Goal: Navigation & Orientation: Find specific page/section

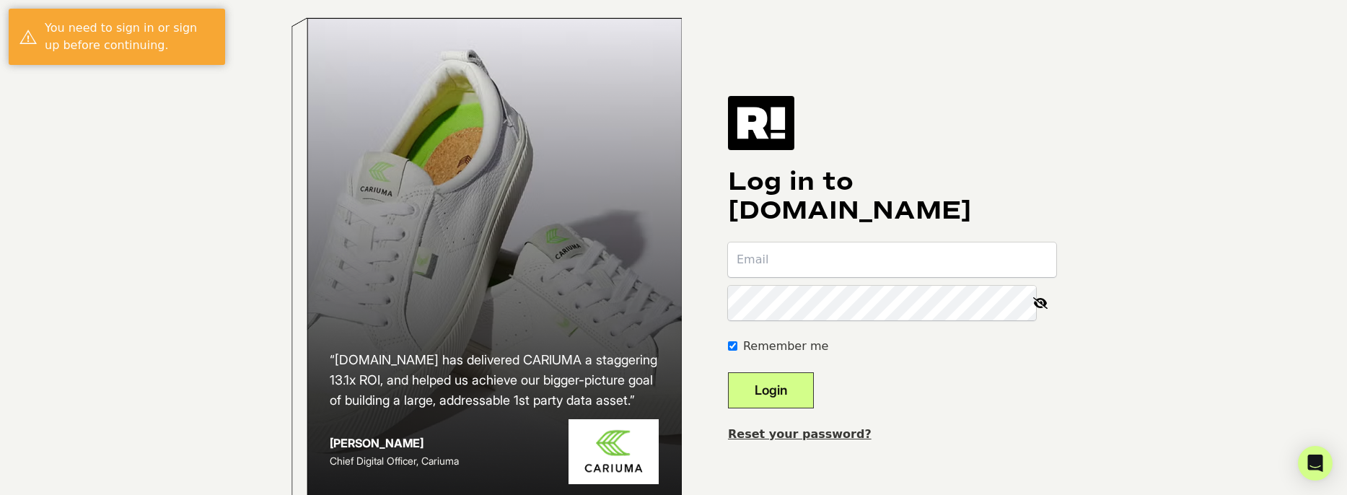
type input "[EMAIL_ADDRESS][DOMAIN_NAME]"
click at [813, 408] on button "Login" at bounding box center [771, 390] width 86 height 36
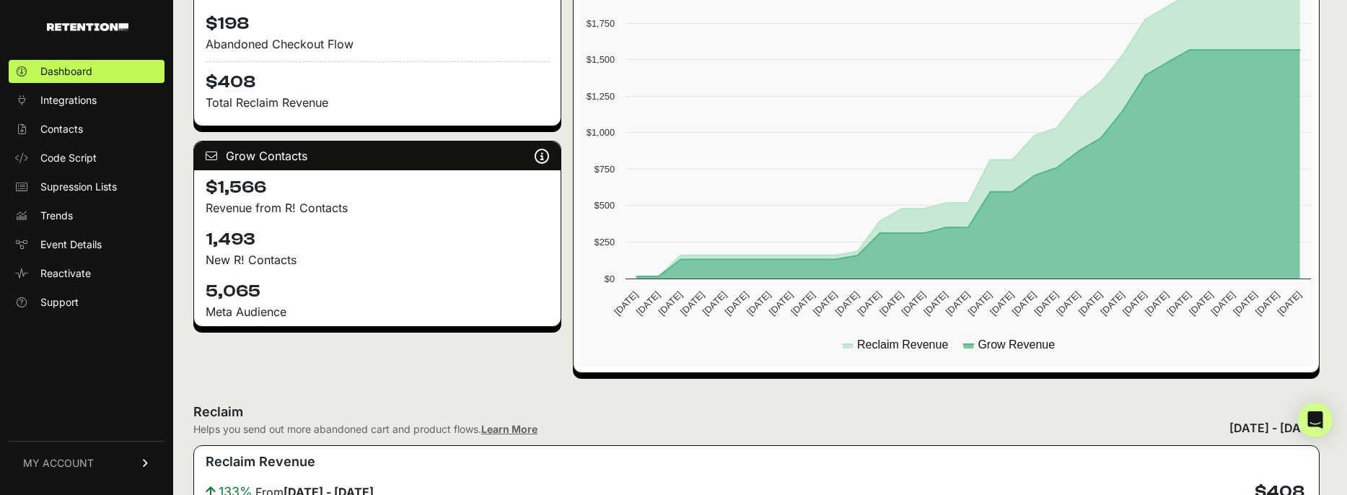
scroll to position [361, 0]
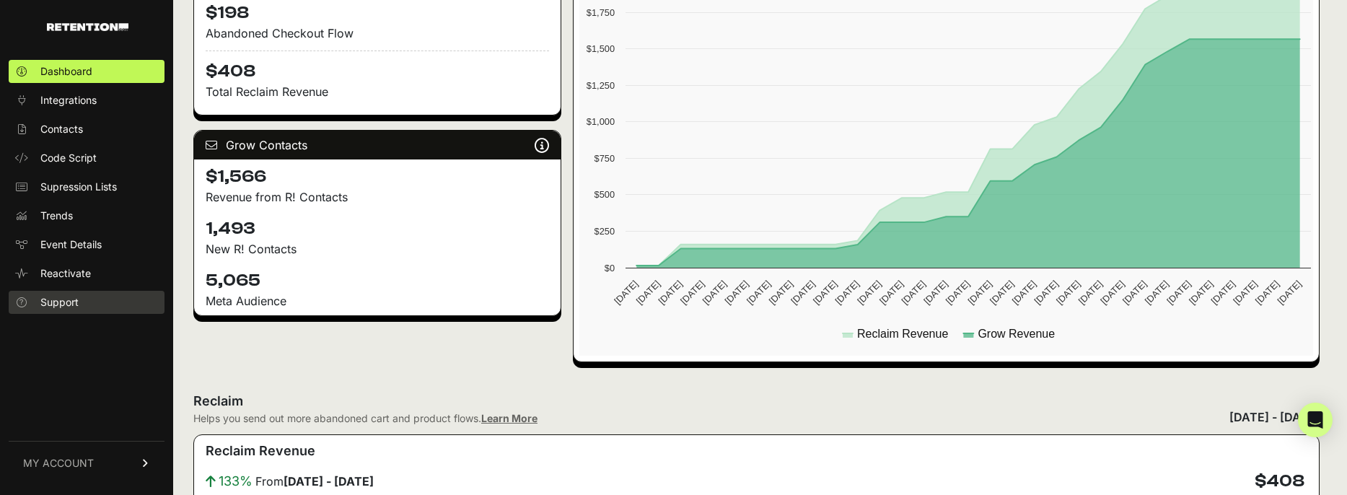
click at [72, 300] on span "Support" at bounding box center [59, 302] width 38 height 14
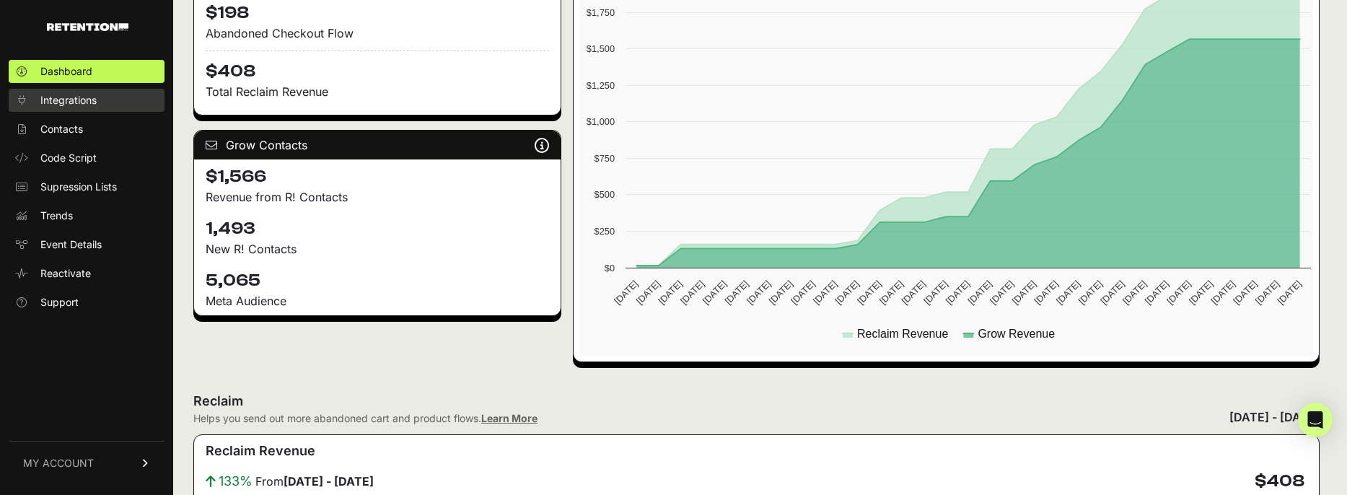
click at [84, 105] on span "Integrations" at bounding box center [68, 100] width 56 height 14
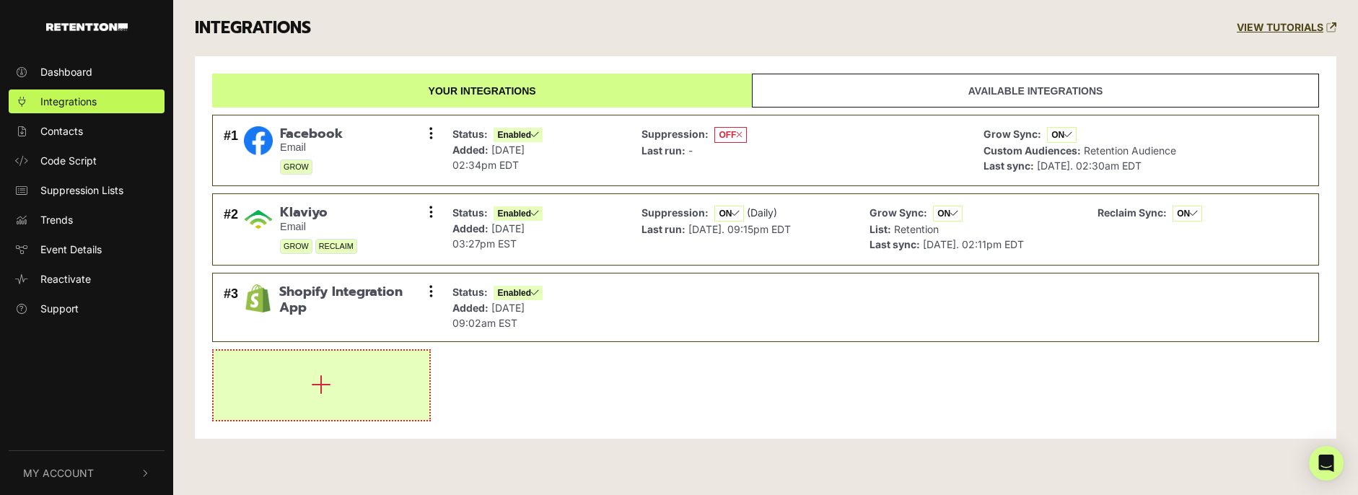
click at [356, 371] on button "button" at bounding box center [322, 385] width 216 height 69
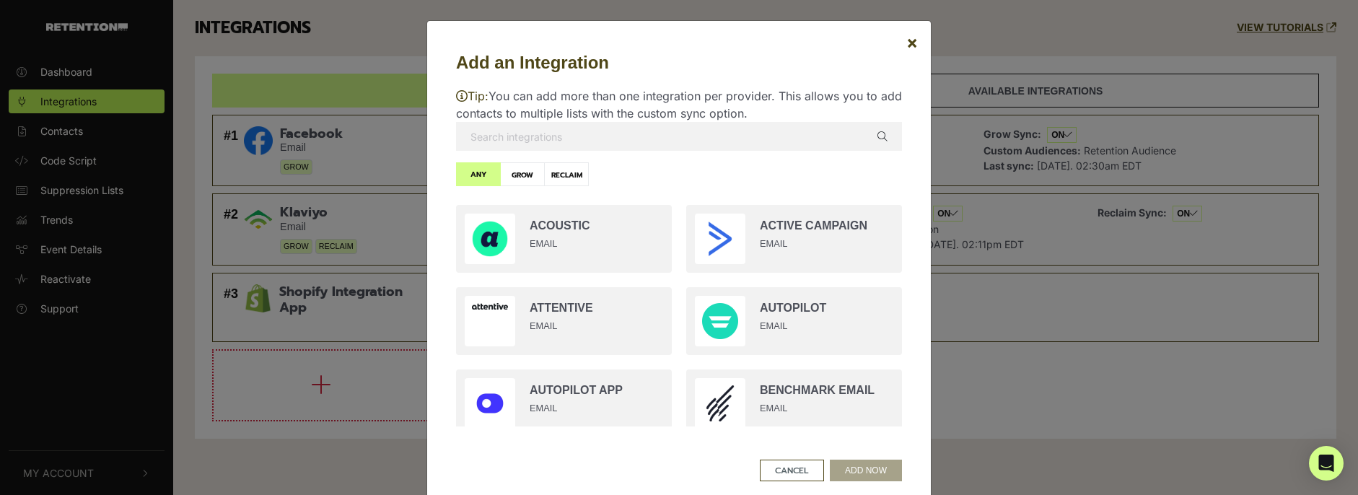
click at [542, 130] on input "text" at bounding box center [679, 136] width 446 height 29
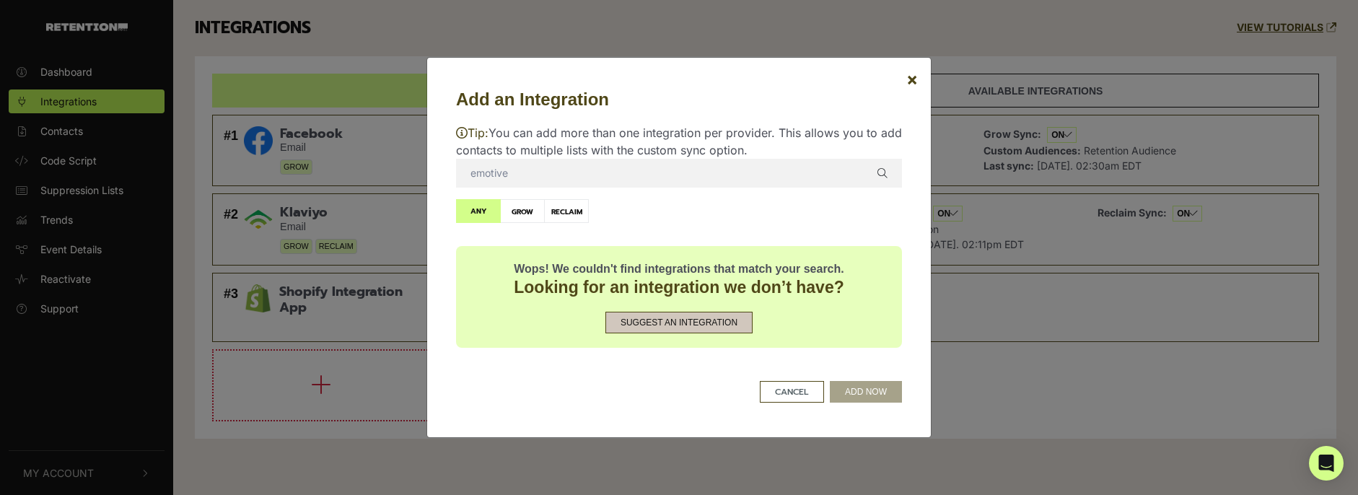
type input "emotive"
click at [677, 322] on button "Suggest an Integration" at bounding box center [678, 323] width 147 height 22
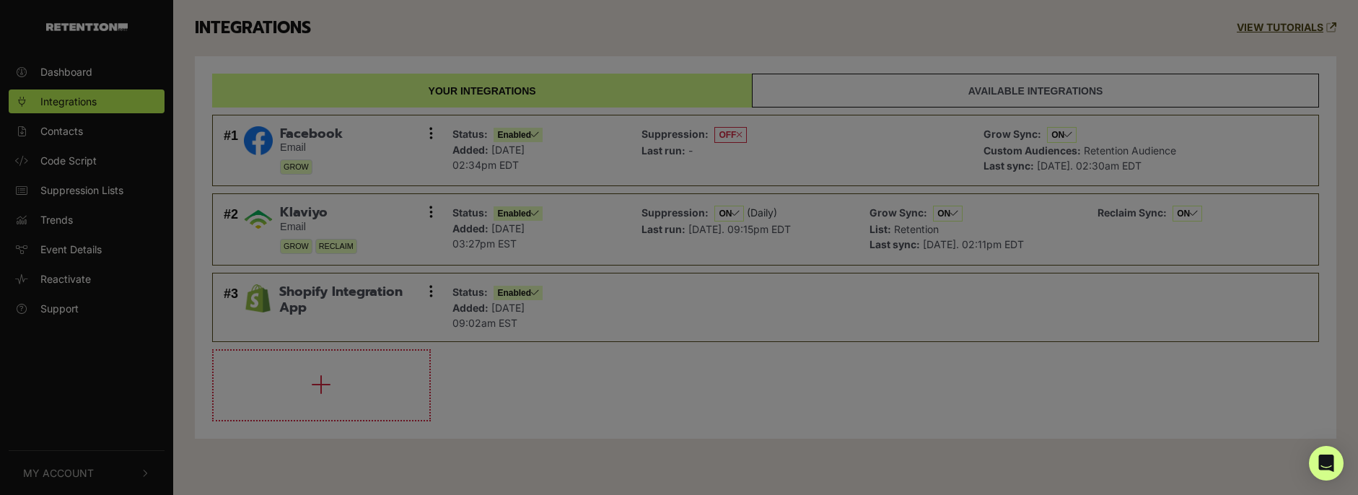
click at [418, 390] on div at bounding box center [679, 247] width 1358 height 495
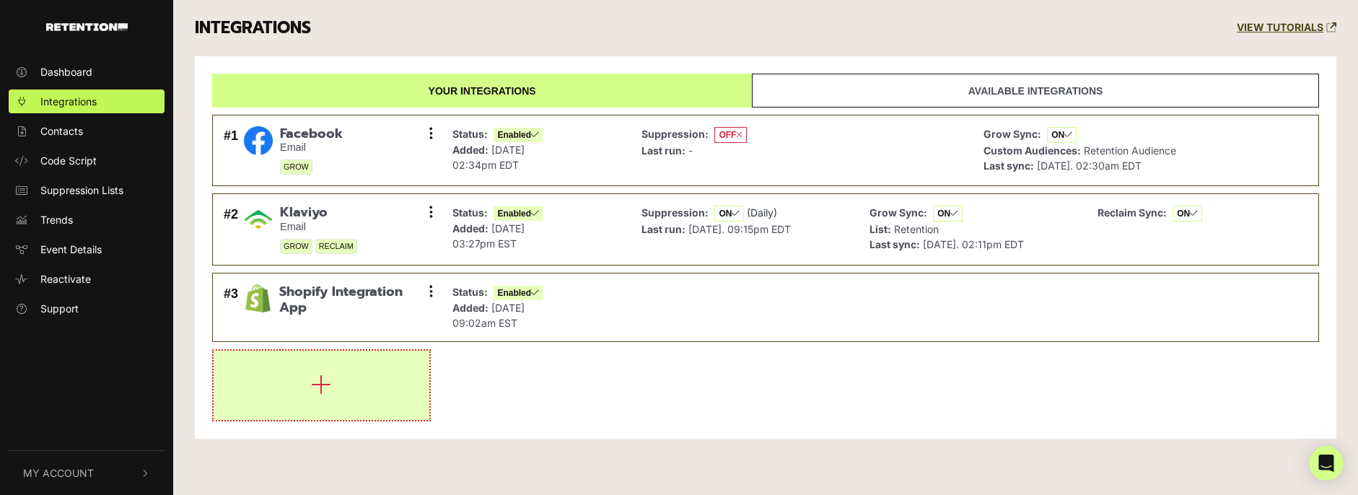
click at [272, 366] on button "button" at bounding box center [322, 385] width 216 height 69
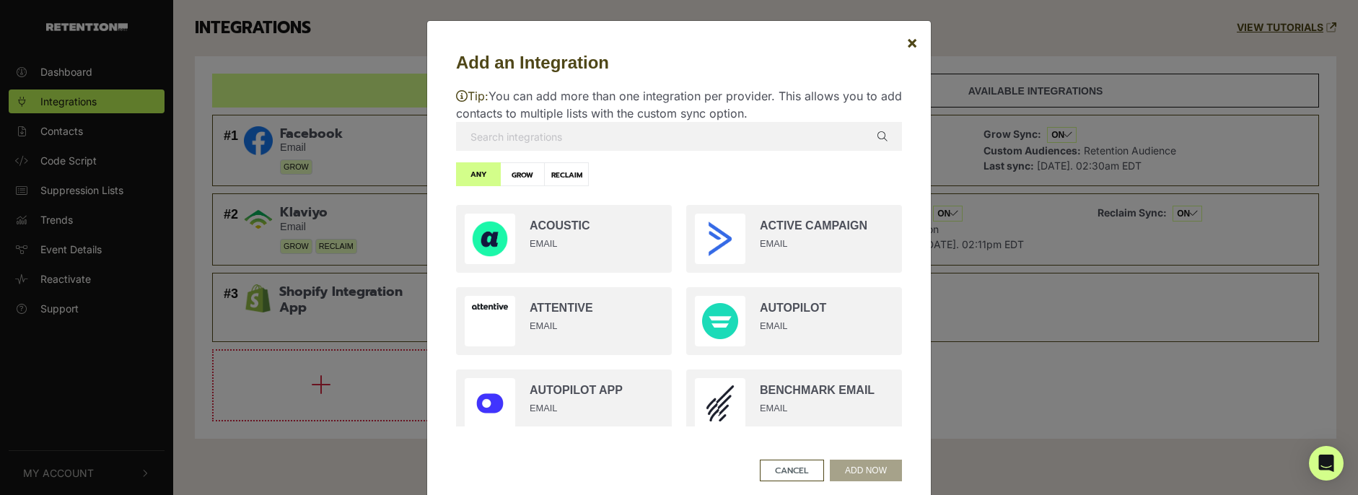
click at [507, 141] on input "text" at bounding box center [679, 136] width 446 height 29
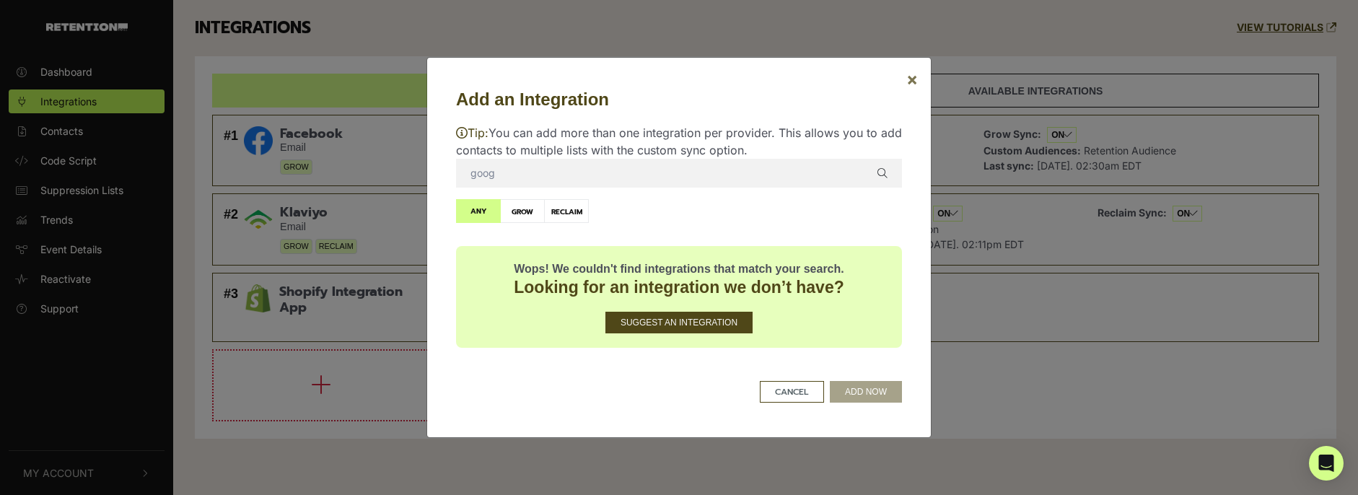
type input "goog"
click at [908, 82] on span "×" at bounding box center [912, 79] width 12 height 21
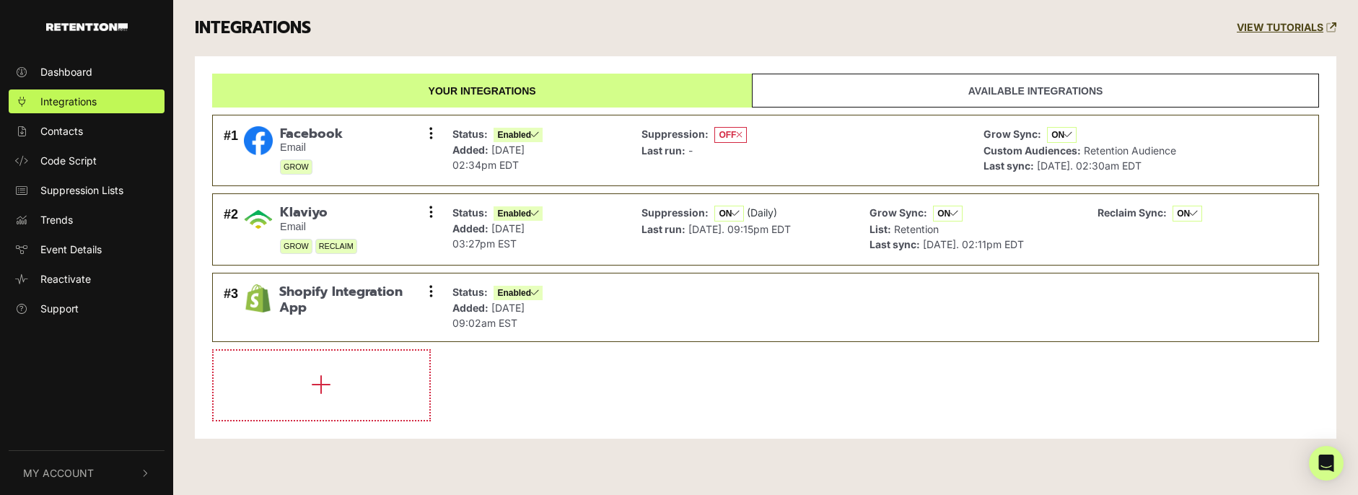
click at [801, 79] on link "Available integrations" at bounding box center [1035, 91] width 567 height 34
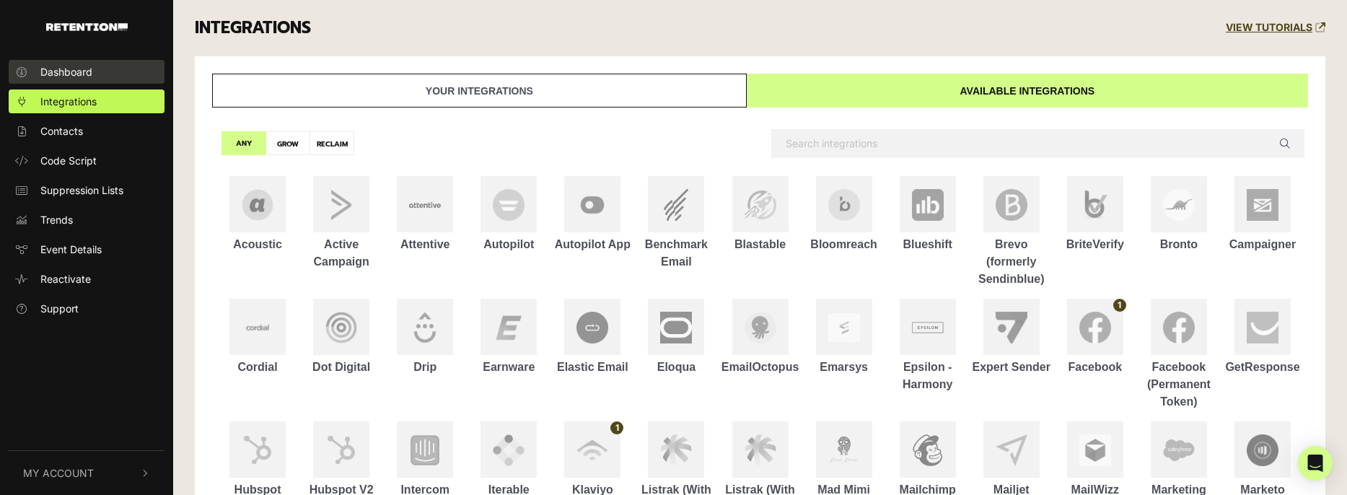
click at [80, 64] on span "Dashboard" at bounding box center [66, 71] width 52 height 15
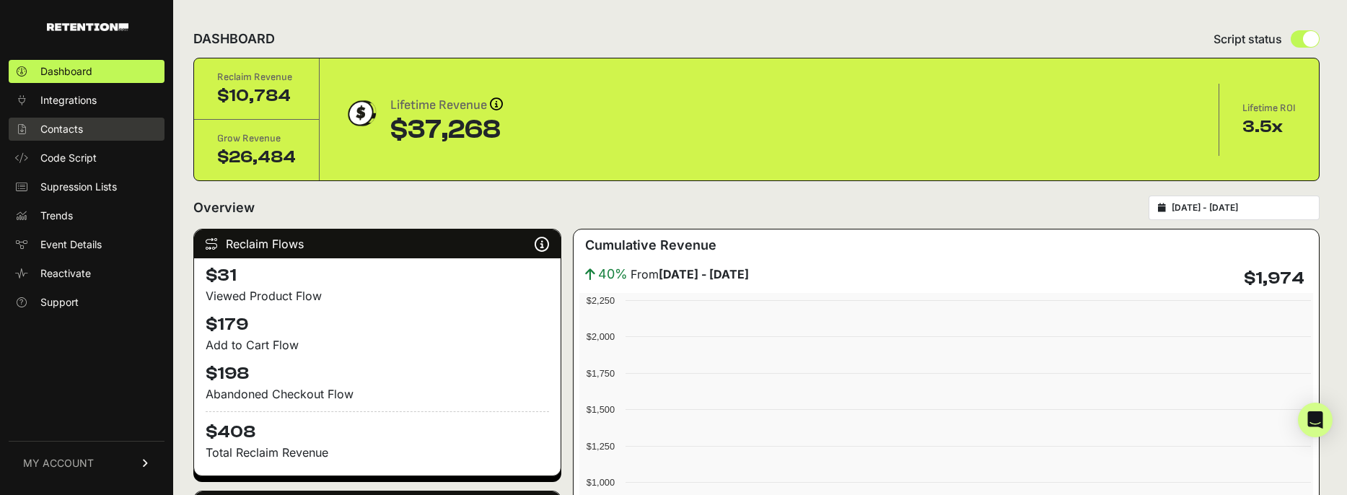
click at [84, 127] on link "Contacts" at bounding box center [87, 129] width 156 height 23
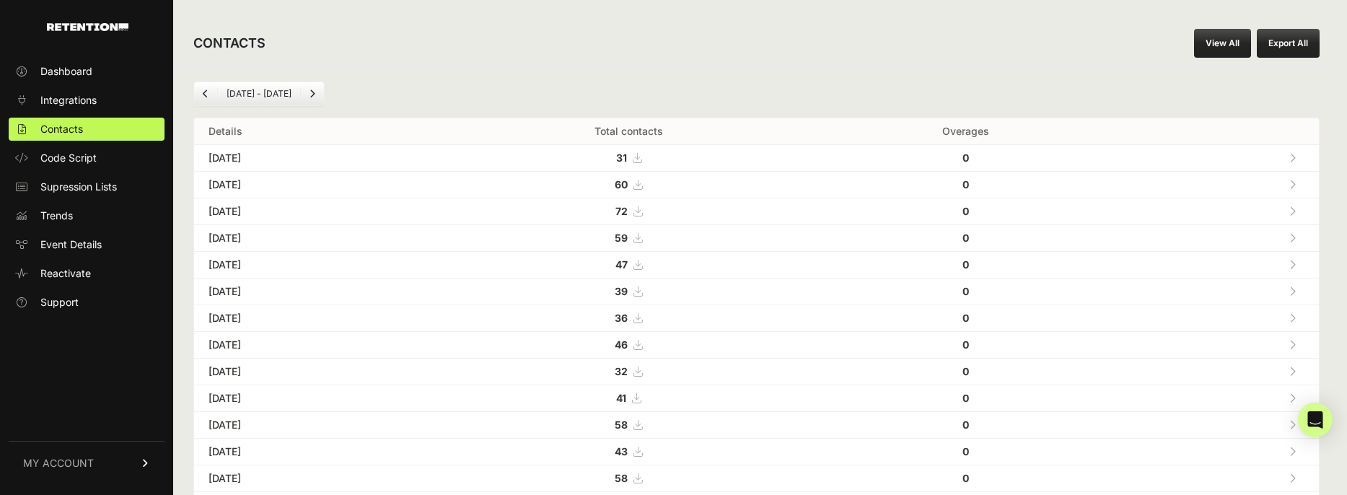
click at [138, 454] on link "MY ACCOUNT" at bounding box center [87, 463] width 156 height 44
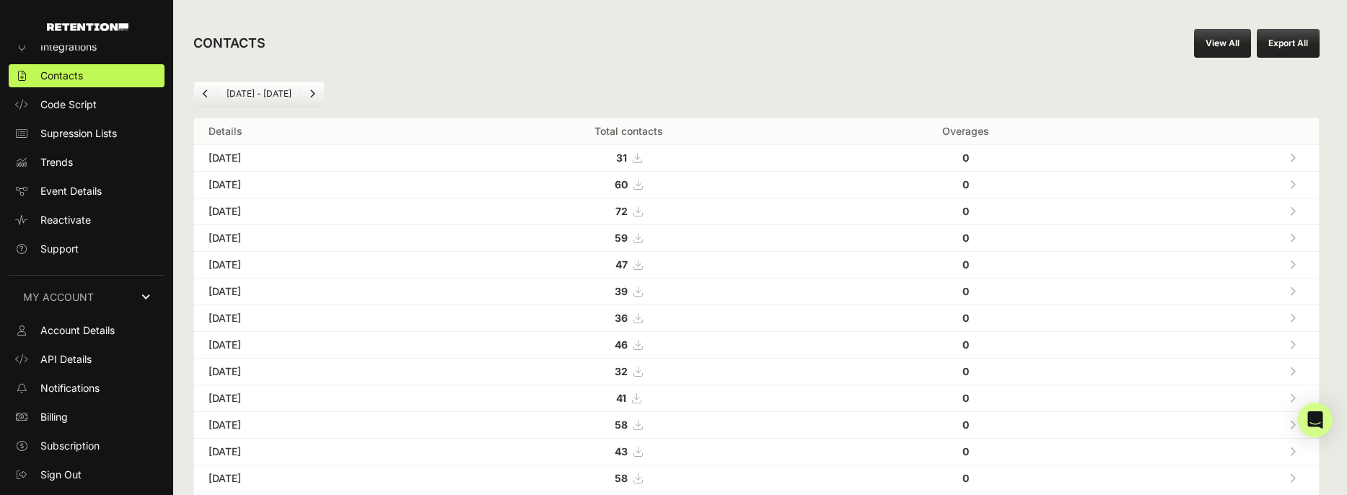
scroll to position [55, 0]
